Goal: Information Seeking & Learning: Learn about a topic

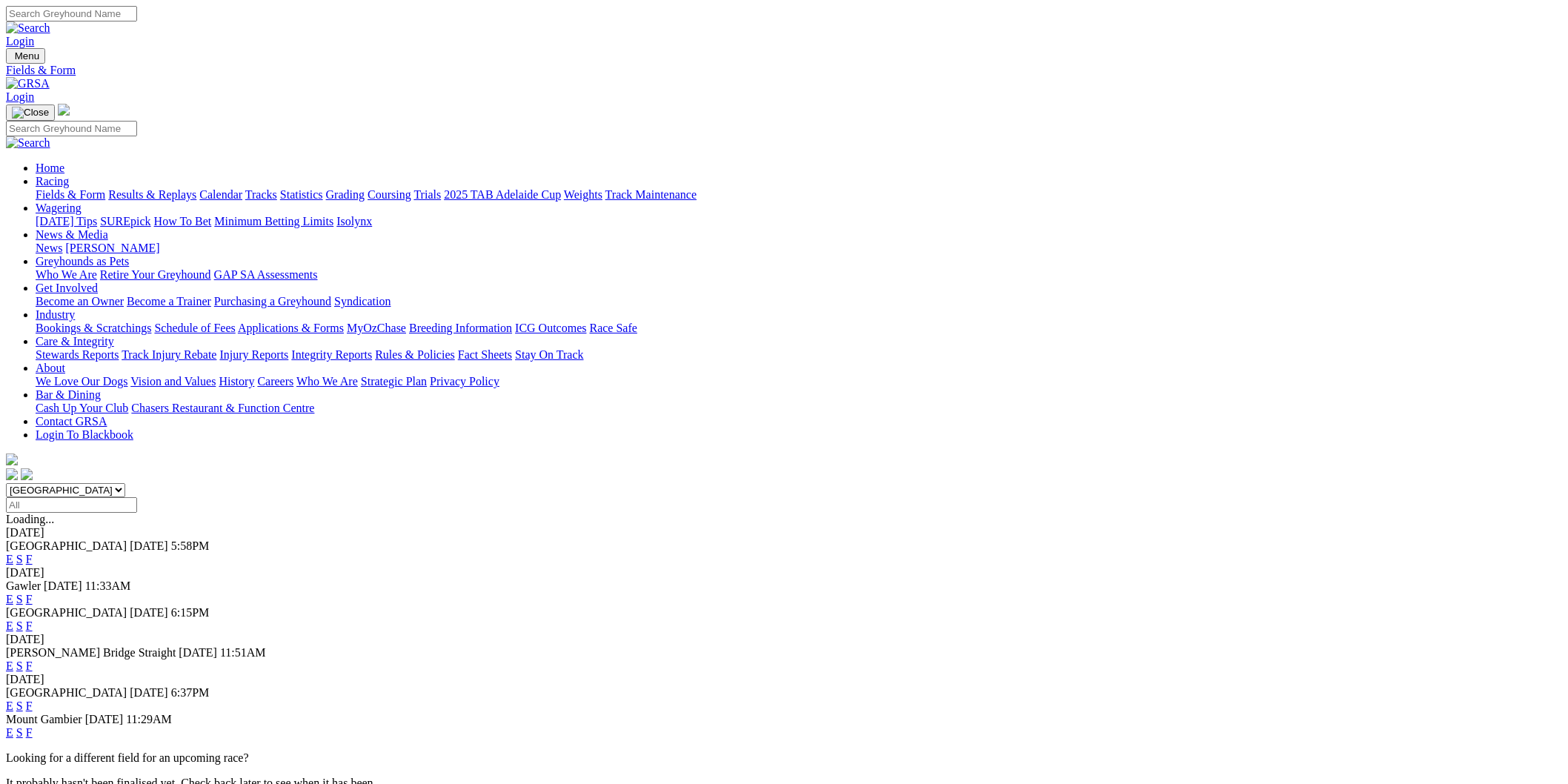
click at [125, 483] on select "South Australia New South Wales Northern Territory Queensland Tasmania Victoria…" at bounding box center [66, 490] width 120 height 14
select select "NSW"
click at [125, 483] on select "South Australia New South Wales Northern Territory Queensland Tasmania Victoria…" at bounding box center [66, 490] width 120 height 14
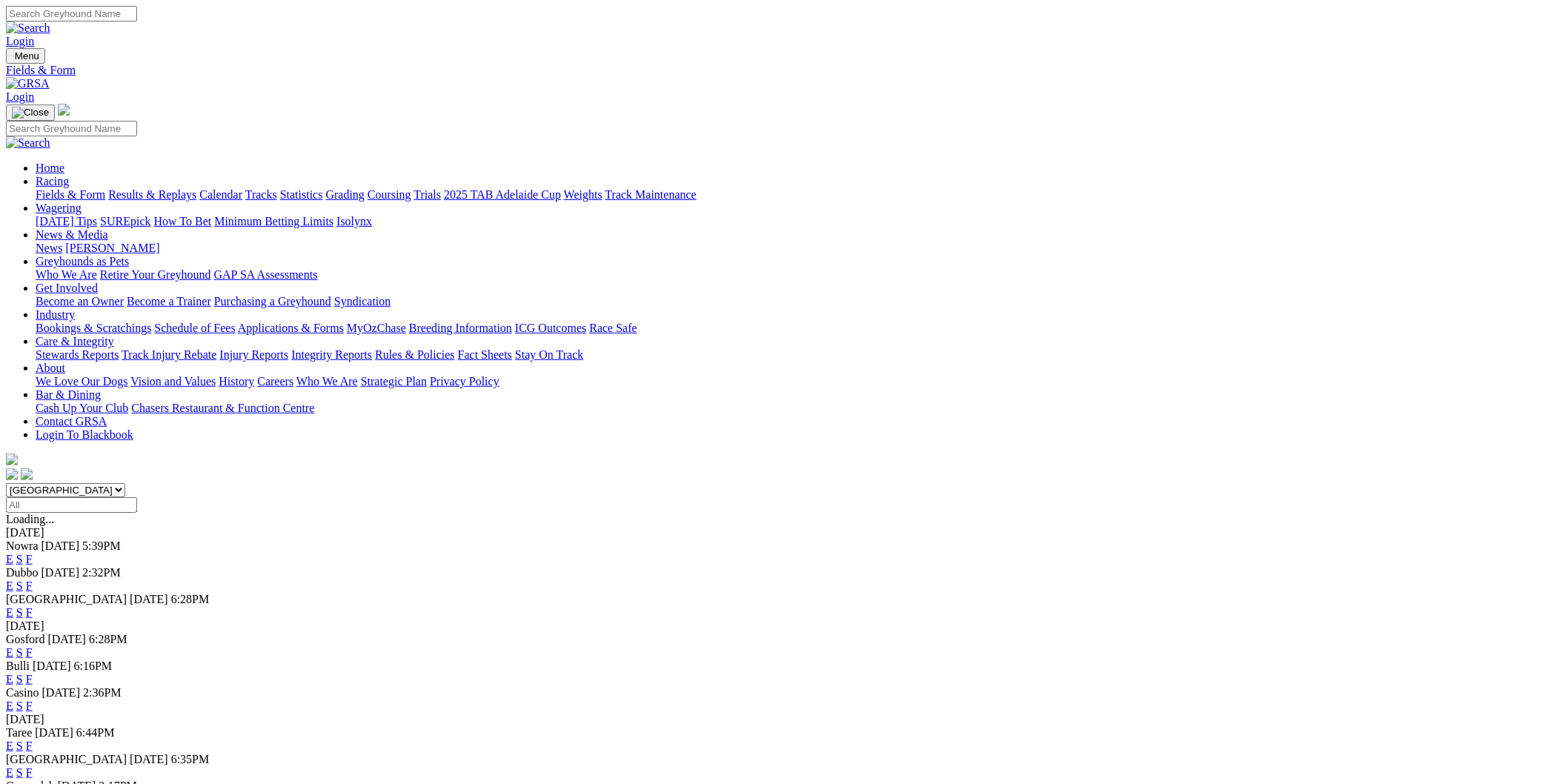
click at [13, 606] on link "E" at bounding box center [10, 612] width 7 height 12
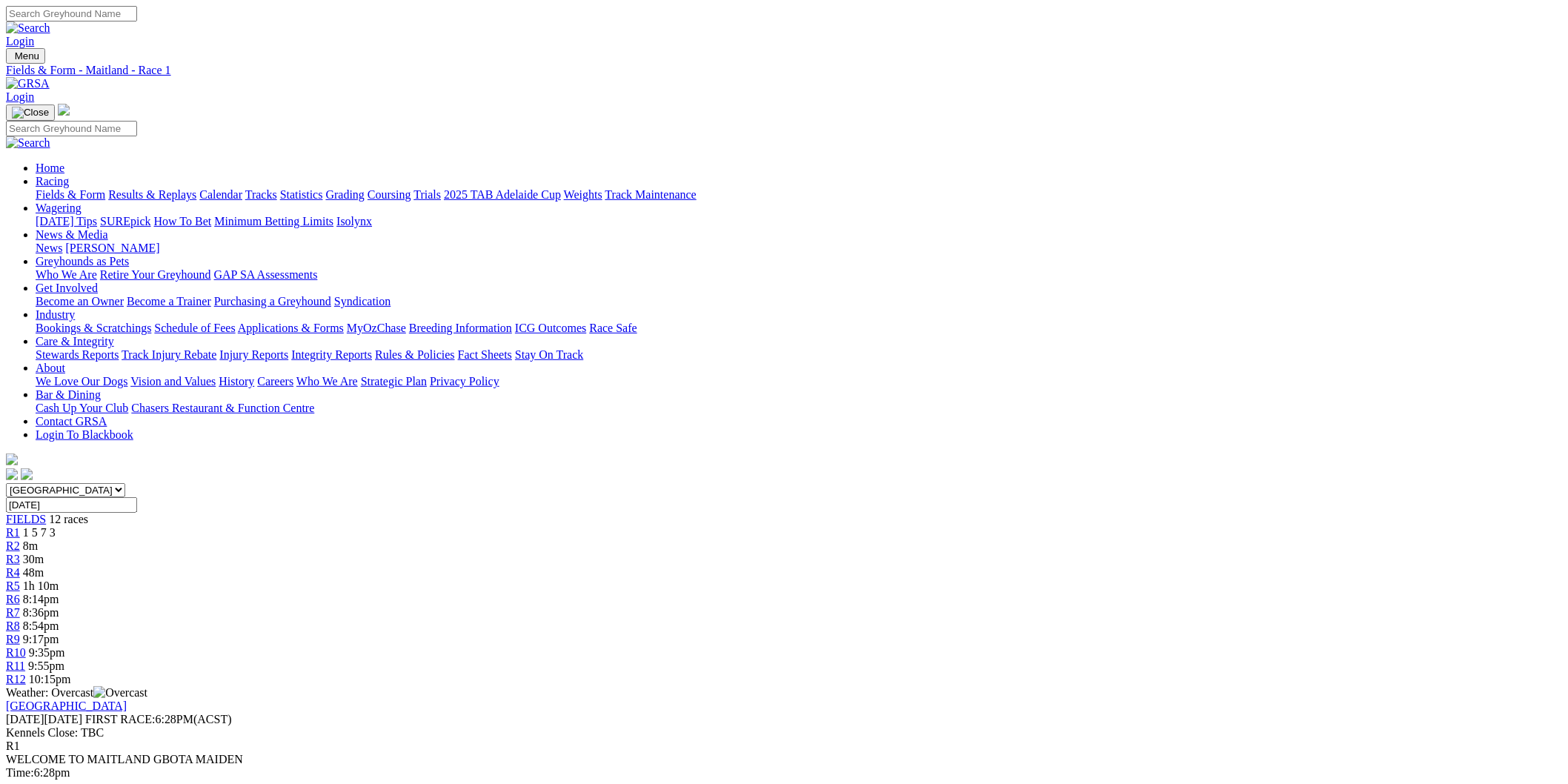
click at [20, 553] on span "R3" at bounding box center [13, 559] width 14 height 12
click at [20, 567] on link "R4" at bounding box center [13, 573] width 14 height 12
click at [691, 580] on div "R5 1h 9m" at bounding box center [784, 586] width 1557 height 13
